Goal: Task Accomplishment & Management: Use online tool/utility

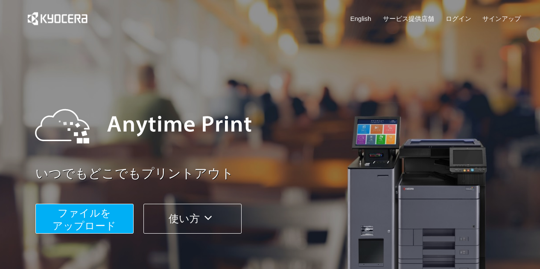
click at [67, 218] on span "ファイルを ​​アップロード" at bounding box center [84, 219] width 64 height 24
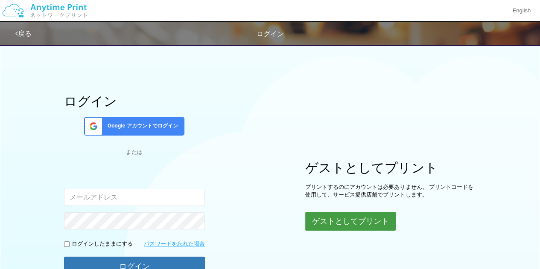
click at [357, 217] on button "ゲストとしてプリント" at bounding box center [350, 221] width 90 height 19
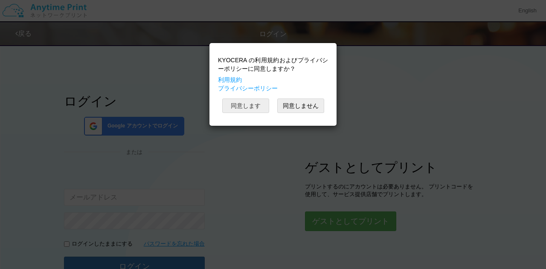
click at [233, 106] on button "同意します" at bounding box center [245, 106] width 47 height 15
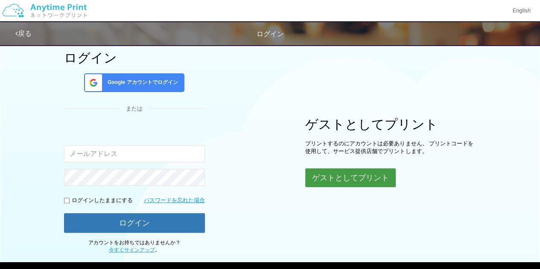
scroll to position [43, 0]
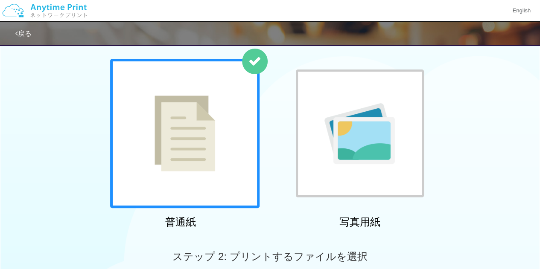
click at [171, 130] on img at bounding box center [185, 134] width 61 height 76
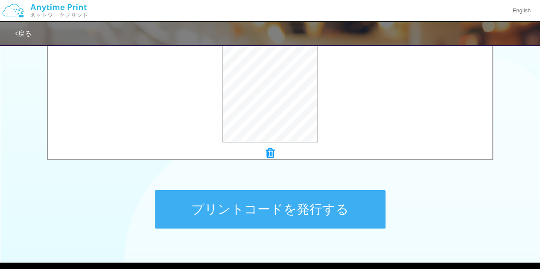
scroll to position [379, 0]
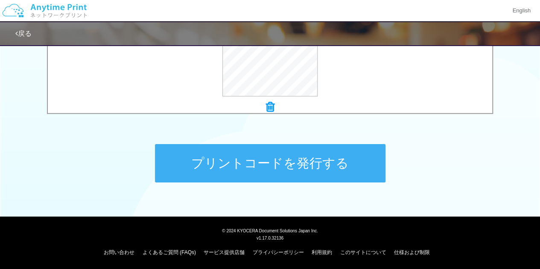
click at [261, 167] on button "プリントコードを発行する" at bounding box center [270, 163] width 230 height 38
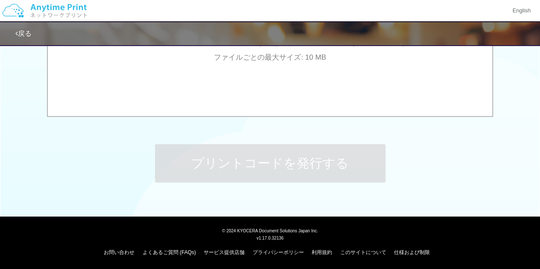
scroll to position [0, 0]
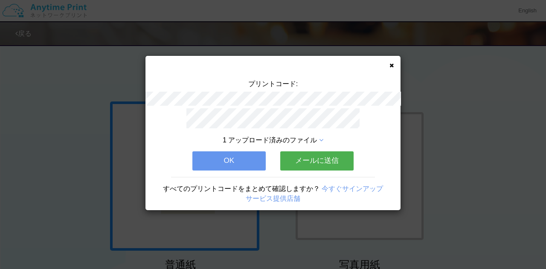
click at [217, 170] on div "1 アップロード済みのファイル OK メールに送信 すべてのプリントコードをまとめて確認しますか？ 今すぐサインアップ サービス提供店舗" at bounding box center [273, 159] width 255 height 102
click at [219, 164] on button "OK" at bounding box center [228, 161] width 73 height 19
